Goal: Transaction & Acquisition: Purchase product/service

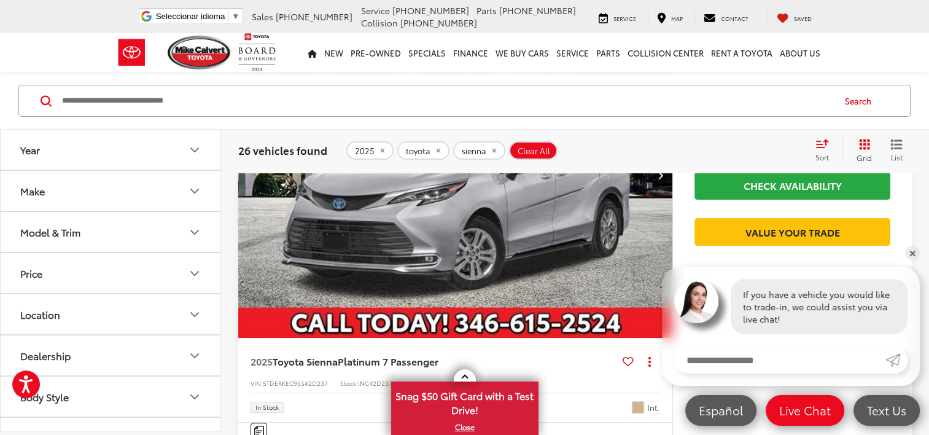
scroll to position [246, 0]
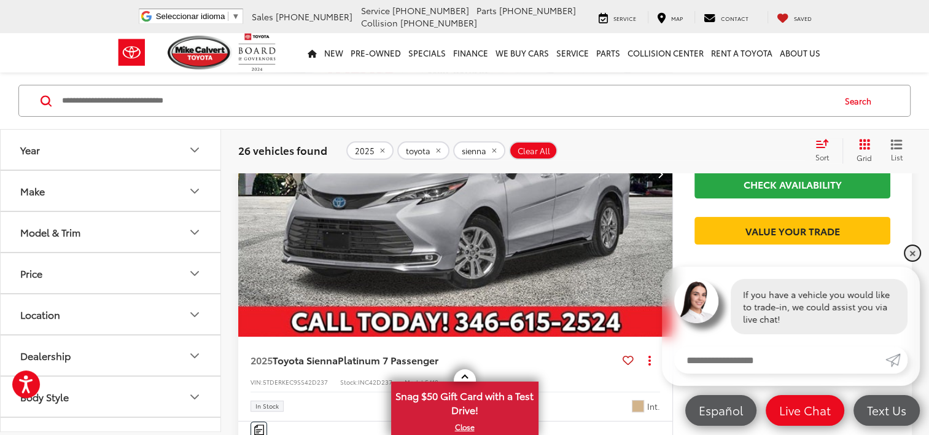
click at [915, 250] on link "✕" at bounding box center [912, 253] width 15 height 15
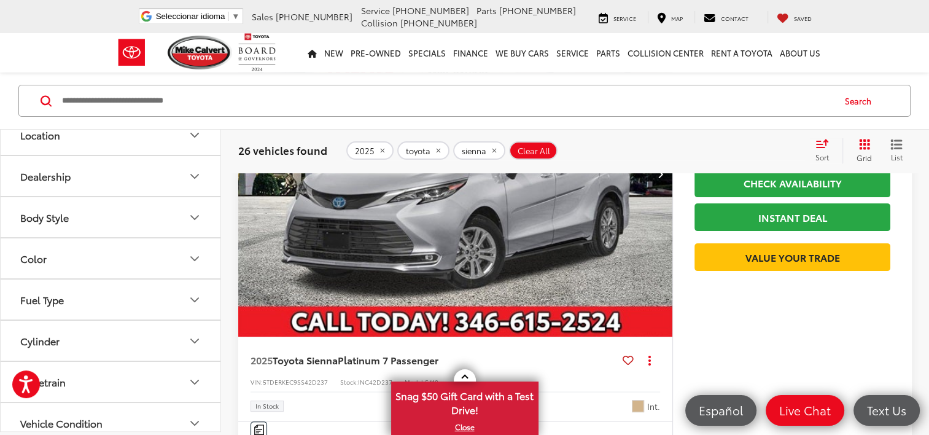
scroll to position [184, 0]
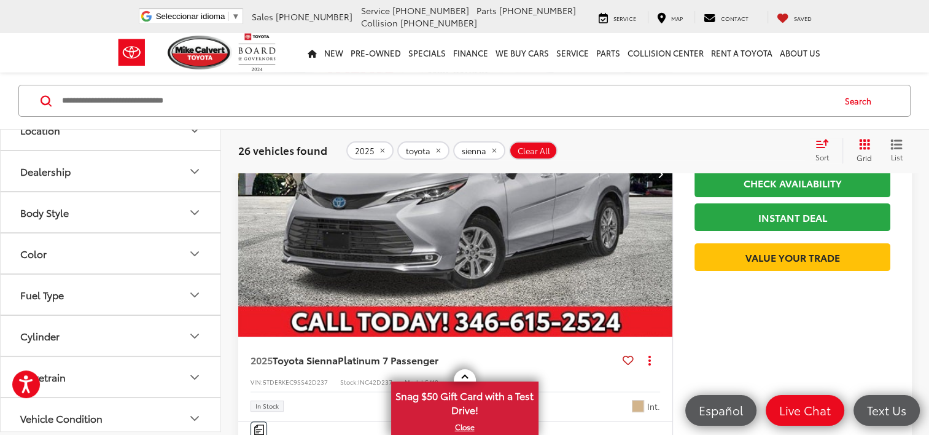
click at [187, 206] on icon "Body Style" at bounding box center [194, 212] width 15 height 15
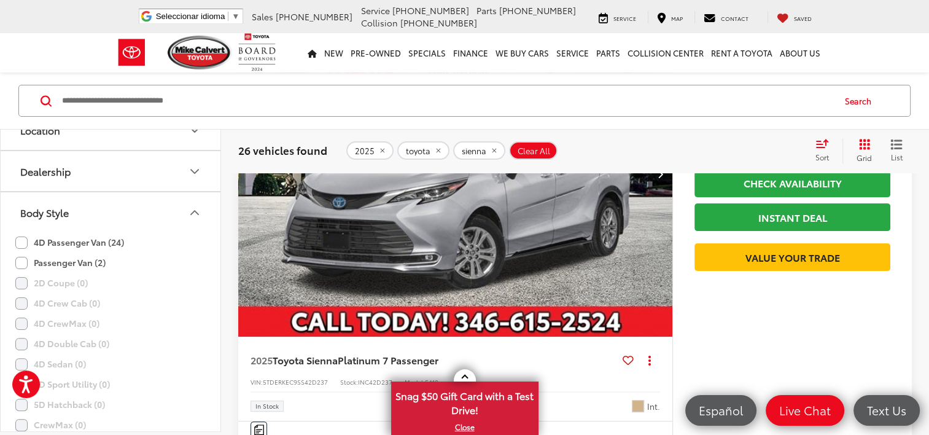
click at [187, 206] on icon "Body Style" at bounding box center [194, 212] width 15 height 15
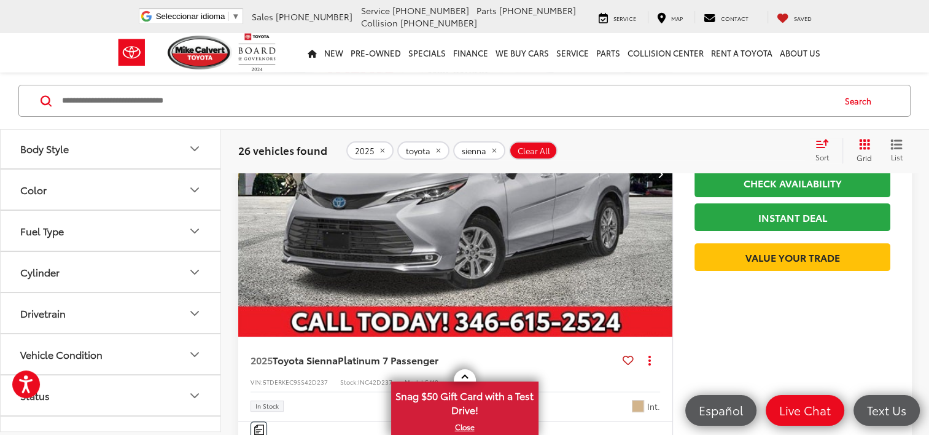
scroll to position [307, 0]
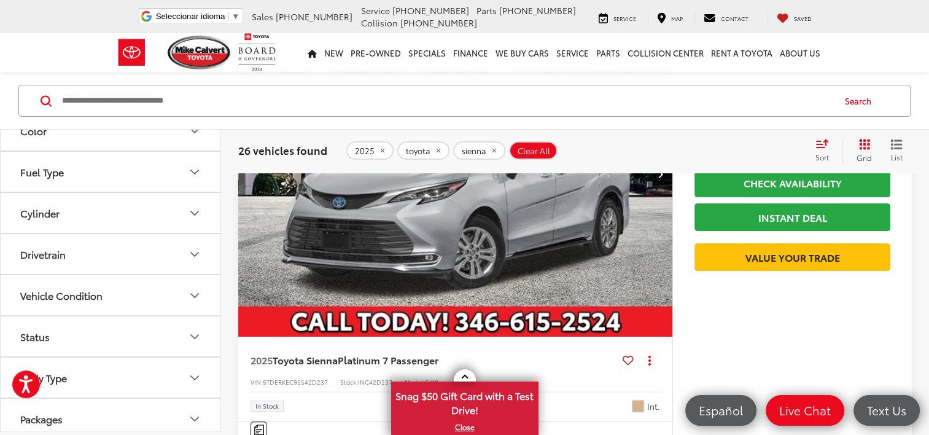
click at [183, 223] on button "Cylinder" at bounding box center [111, 213] width 221 height 40
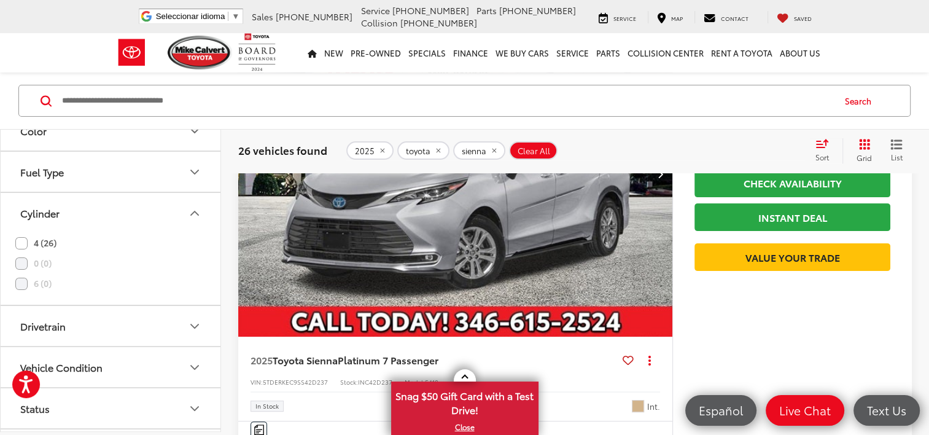
click at [191, 217] on icon "Cylinder" at bounding box center [194, 213] width 15 height 15
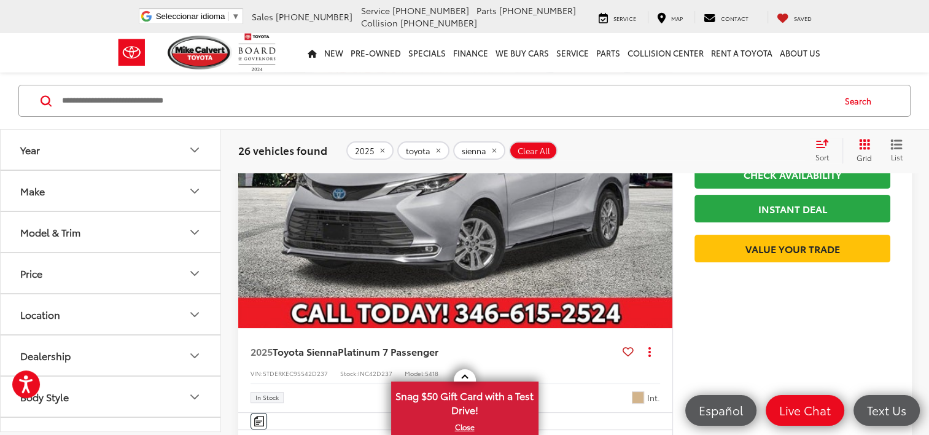
scroll to position [246, 0]
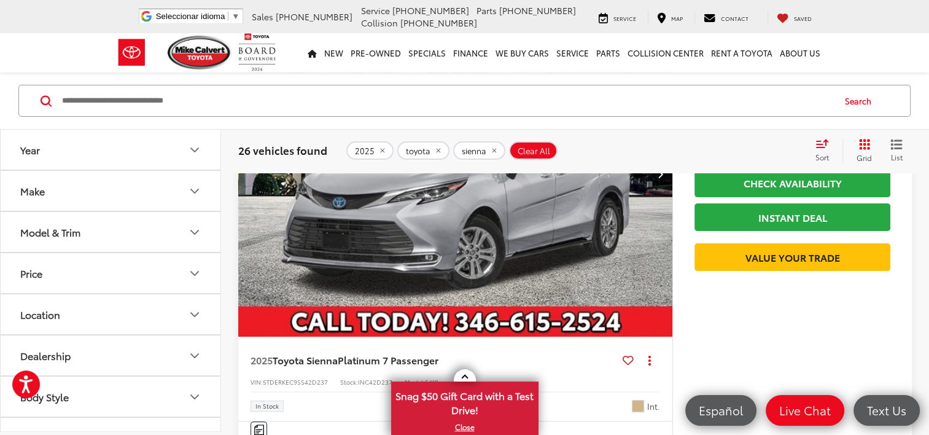
click at [186, 238] on button "Model & Trim" at bounding box center [111, 232] width 221 height 40
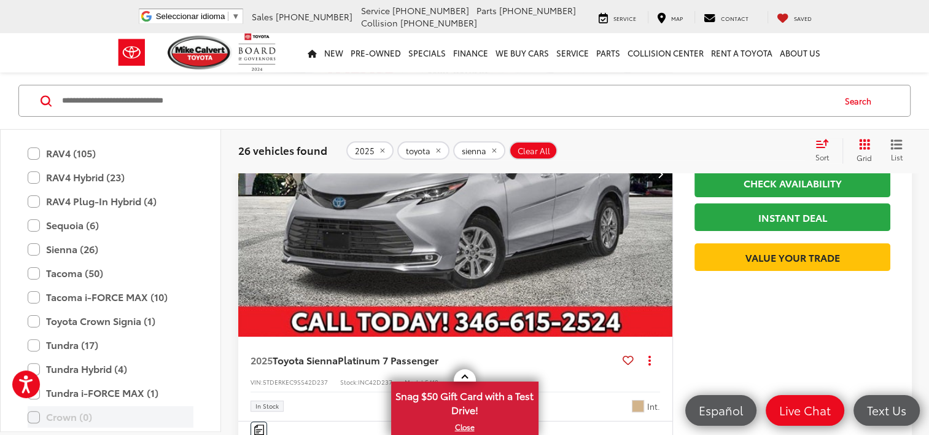
scroll to position [545, 0]
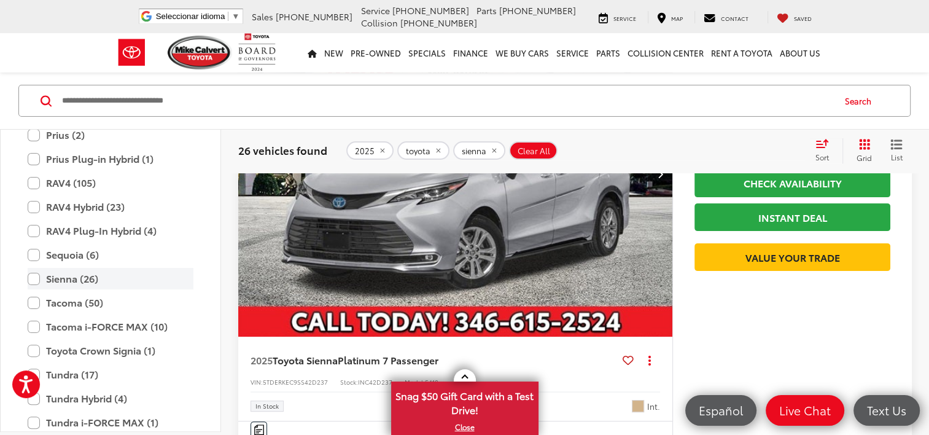
click at [83, 280] on label "Sienna (26)" at bounding box center [111, 278] width 166 height 21
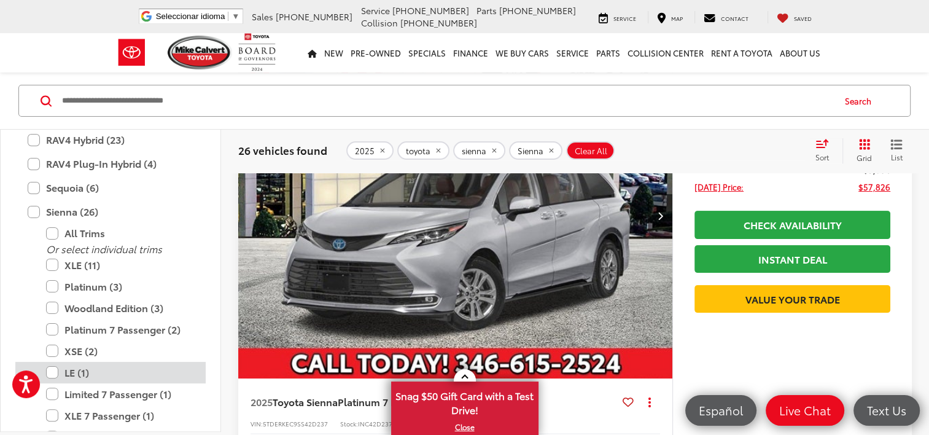
scroll to position [607, 0]
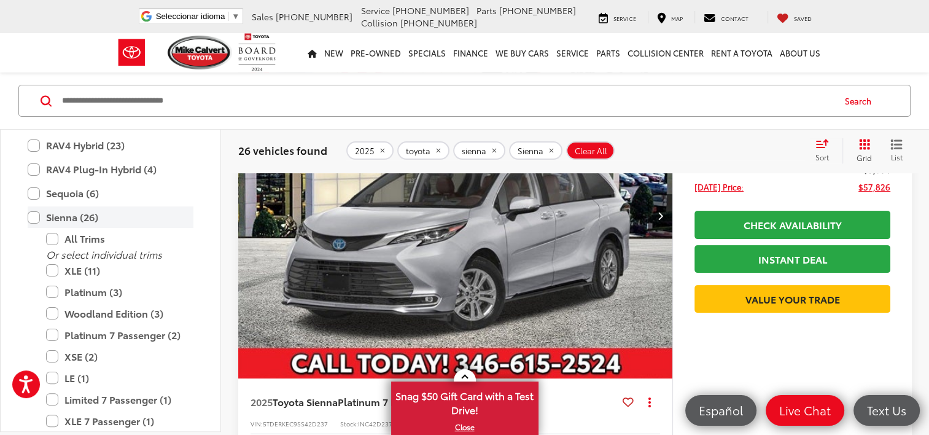
click at [72, 222] on label "Sienna (26)" at bounding box center [111, 216] width 166 height 21
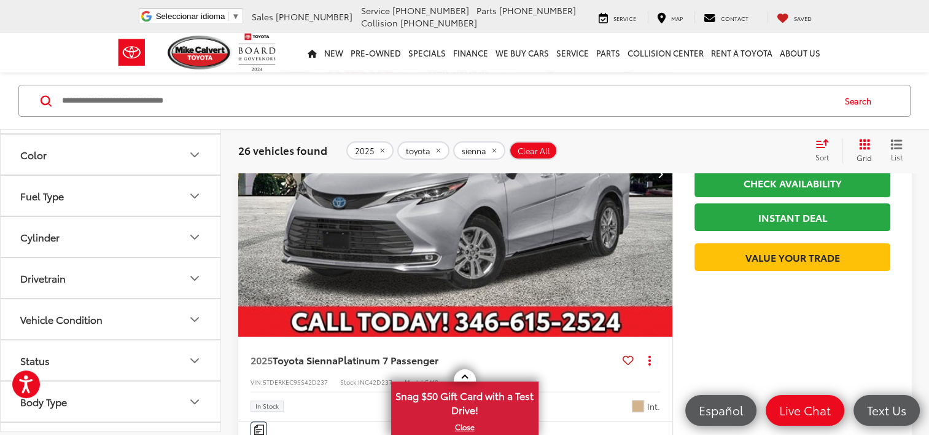
scroll to position [1081, 0]
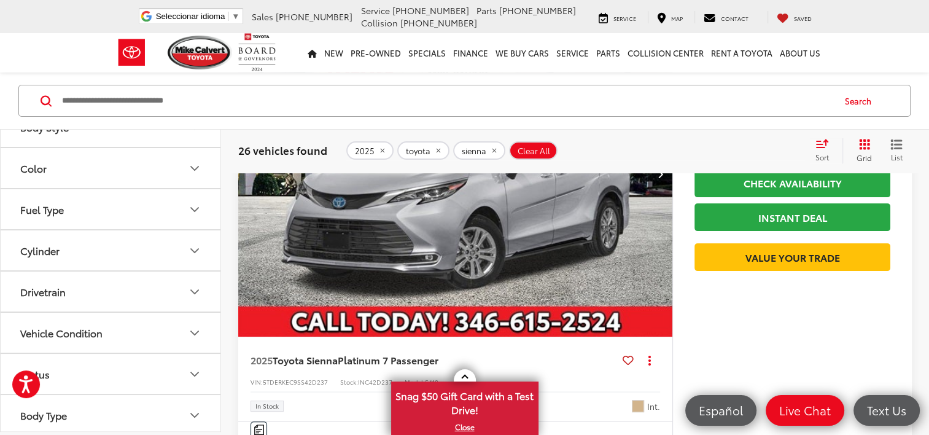
click at [69, 241] on button "Cylinder" at bounding box center [111, 250] width 221 height 40
click at [37, 278] on label "4 (26)" at bounding box center [35, 280] width 41 height 20
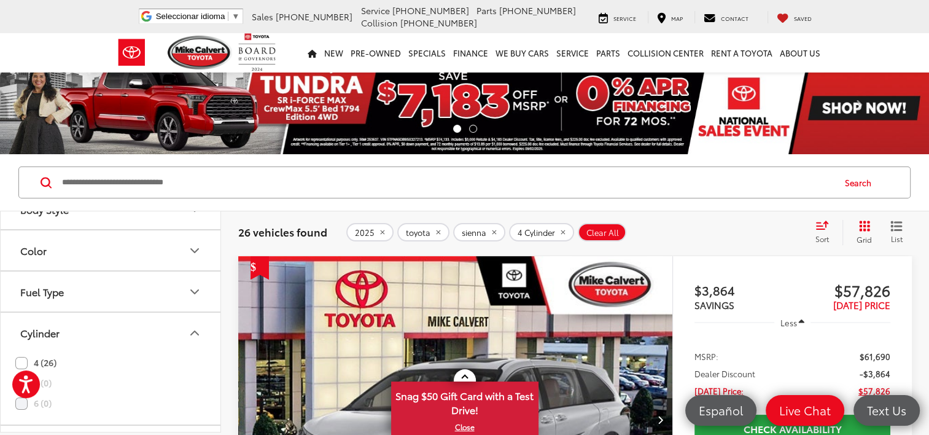
click at [866, 33] on nav "New New New Tundra Inventory Schedule Test Drive Model Research Toyota Reviews …" at bounding box center [464, 52] width 929 height 39
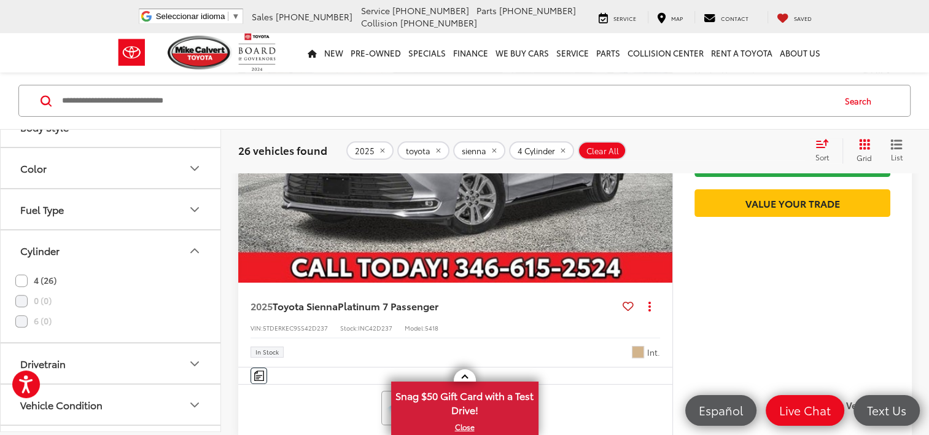
scroll to position [307, 0]
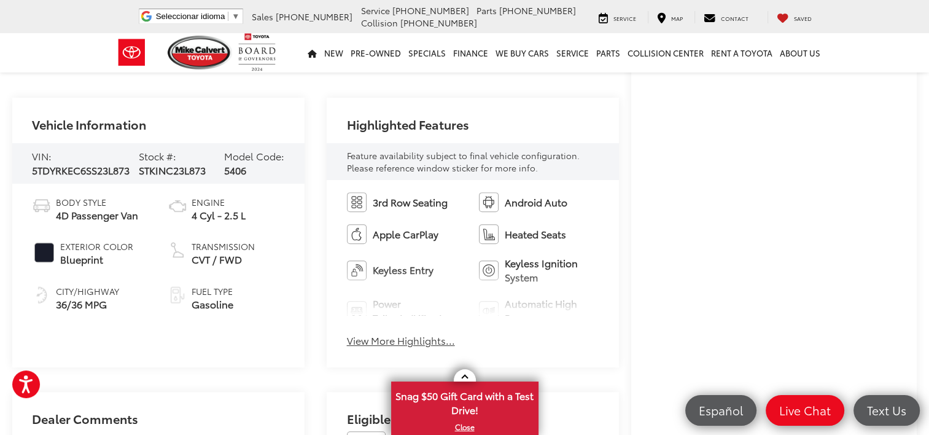
scroll to position [430, 0]
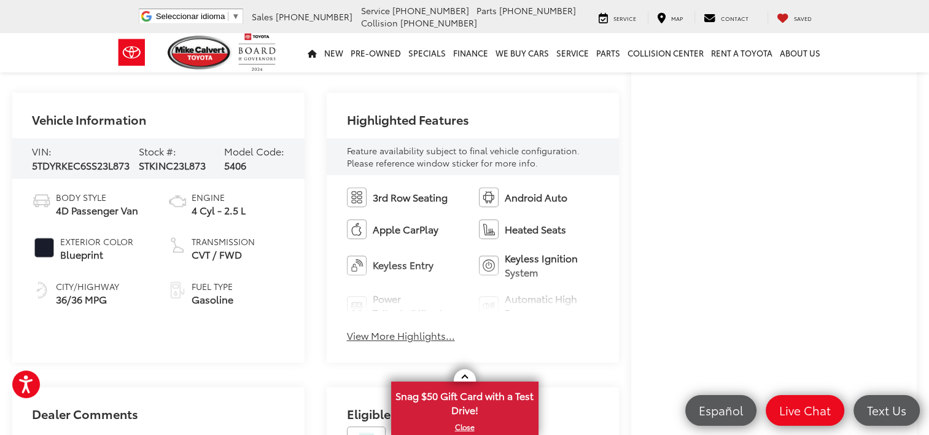
click at [414, 336] on button "View More Highlights..." at bounding box center [401, 335] width 108 height 14
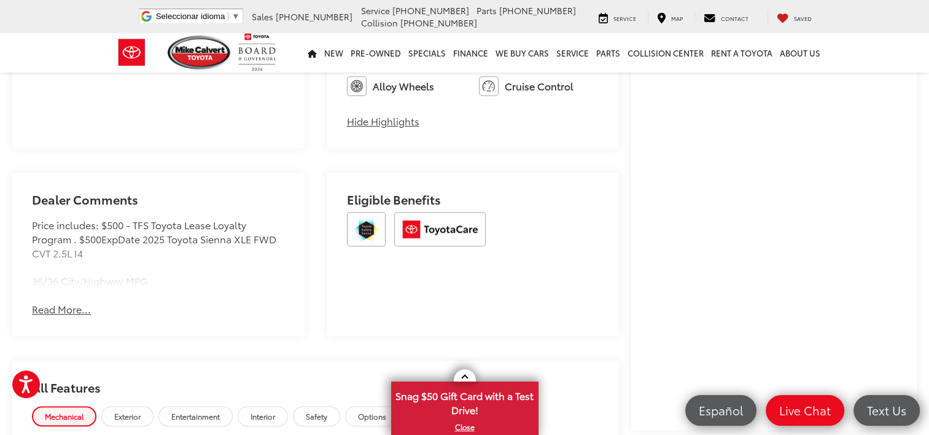
scroll to position [798, 0]
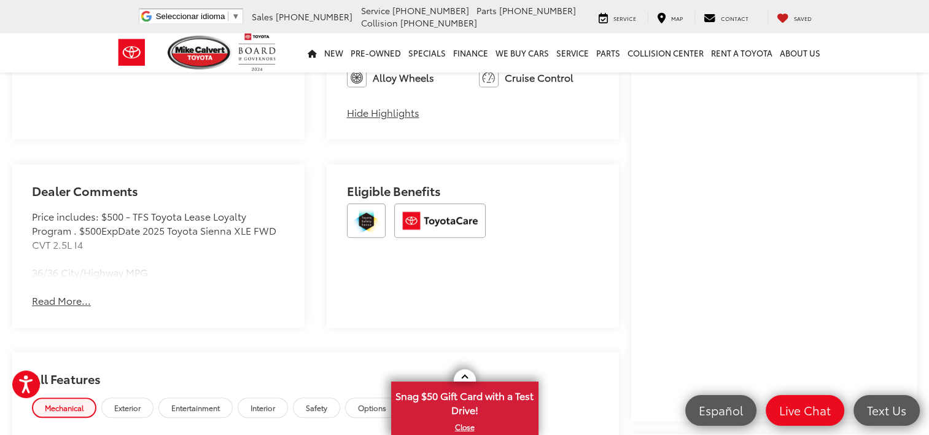
click at [69, 300] on button "Read More..." at bounding box center [61, 300] width 59 height 14
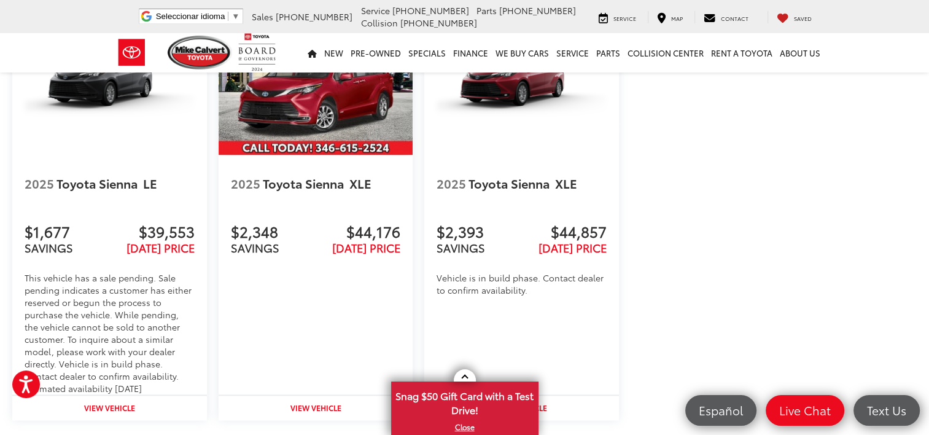
scroll to position [1596, 0]
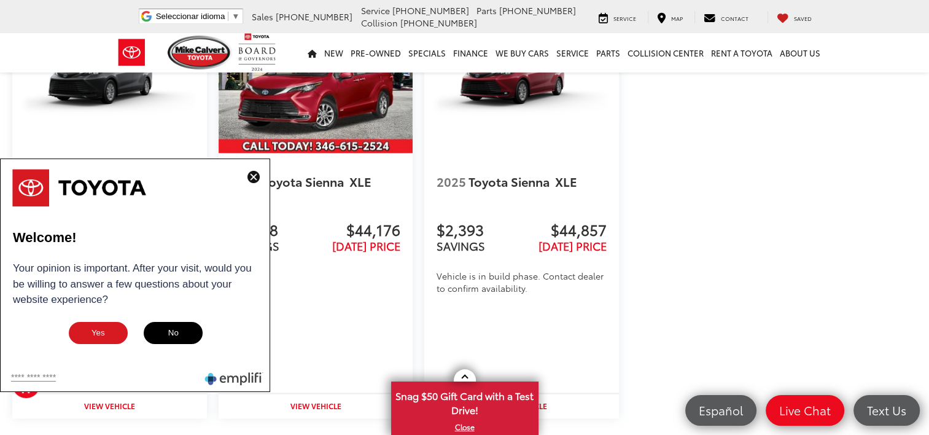
click at [175, 329] on button "No" at bounding box center [172, 332] width 61 height 25
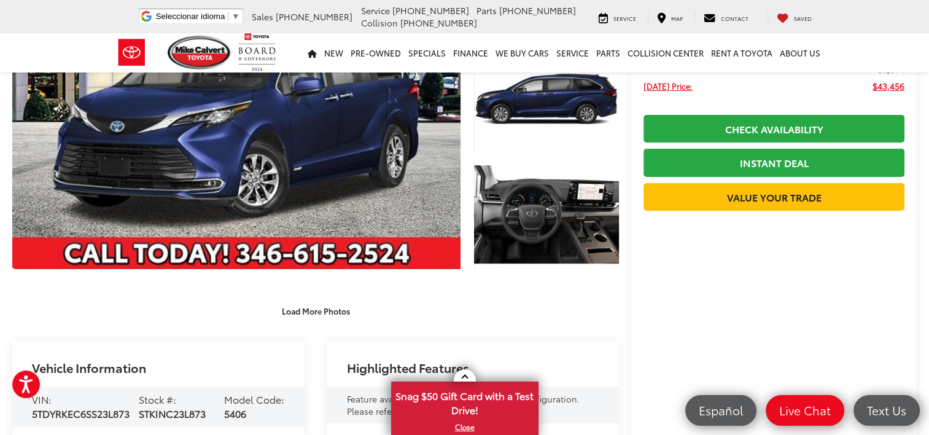
scroll to position [184, 0]
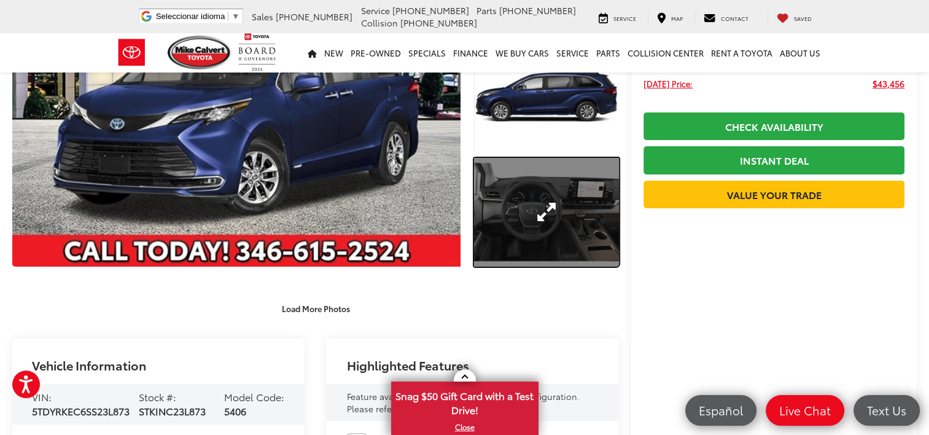
click at [545, 206] on link "Expand Photo 3" at bounding box center [546, 212] width 145 height 109
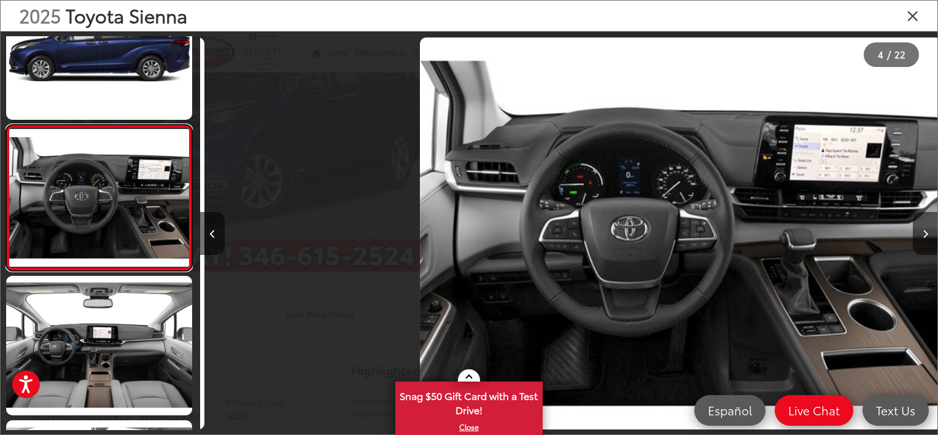
scroll to position [0, 2212]
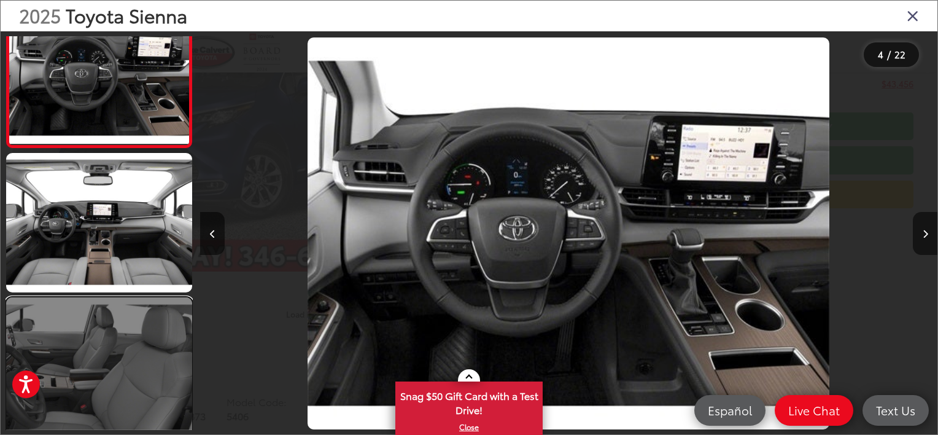
click at [137, 358] on link at bounding box center [99, 366] width 186 height 139
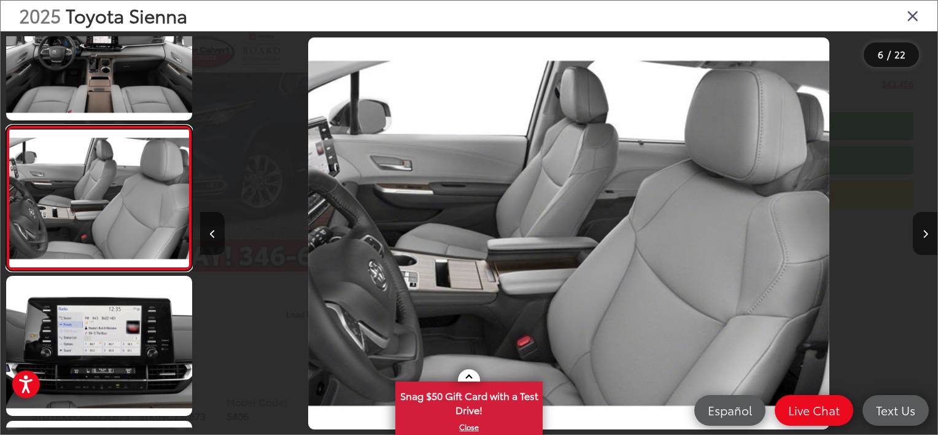
scroll to position [0, 3687]
